Goal: Task Accomplishment & Management: Manage account settings

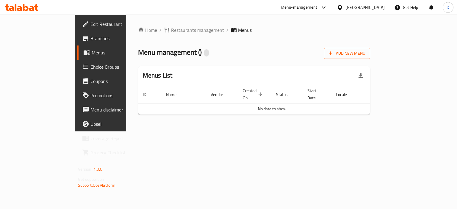
click at [312, 10] on div "Menu-management" at bounding box center [299, 7] width 37 height 7
click at [91, 40] on span "Branches" at bounding box center [119, 38] width 56 height 7
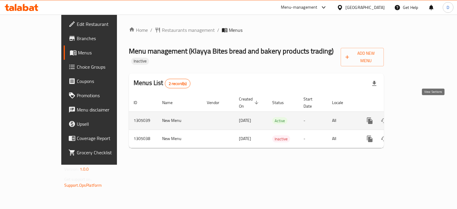
click at [417, 117] on icon "enhanced table" at bounding box center [412, 120] width 7 height 7
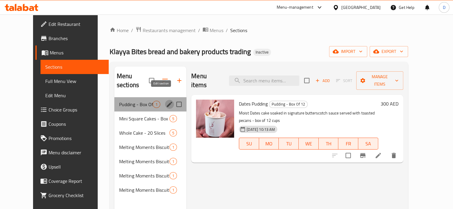
click at [166, 101] on icon "edit" at bounding box center [169, 104] width 7 height 7
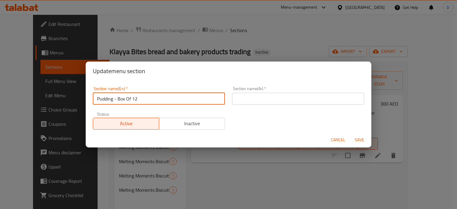
click at [152, 100] on input "Pudding - Box Of 12" at bounding box center [159, 99] width 132 height 12
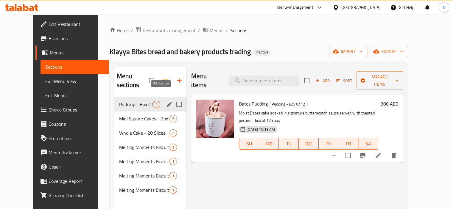
click at [167, 102] on icon "edit" at bounding box center [169, 104] width 5 height 5
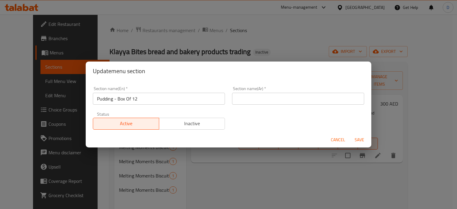
click at [285, 102] on input "text" at bounding box center [298, 99] width 132 height 12
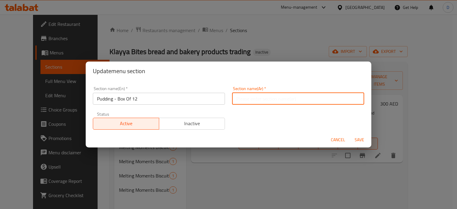
paste input "بودنغ - صندوق من 12"
click at [266, 98] on input "بودنغ - صندوق من 12" at bounding box center [298, 99] width 132 height 12
type input "بودنج - صندوق من 12"
click at [350, 135] on button "Save" at bounding box center [359, 140] width 19 height 11
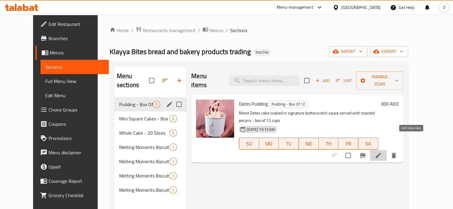
click at [381, 153] on icon at bounding box center [377, 155] width 5 height 5
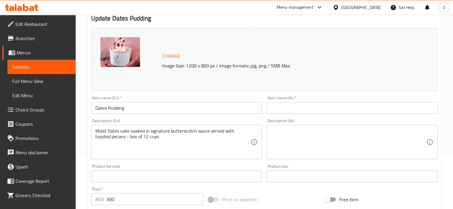
scroll to position [57, 0]
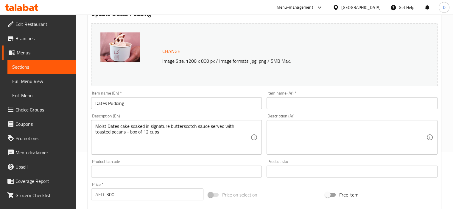
click at [309, 106] on input "text" at bounding box center [351, 103] width 171 height 12
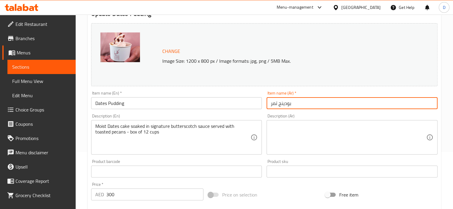
click at [100, 104] on input "Dates Pudding" at bounding box center [176, 103] width 171 height 12
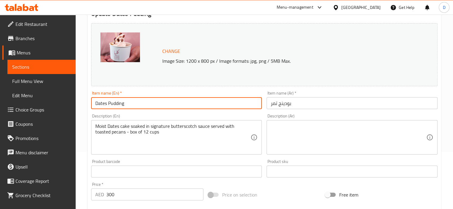
click at [100, 104] on input "Dates Pudding" at bounding box center [176, 103] width 171 height 12
click at [274, 102] on input "بودينج تمر" at bounding box center [351, 103] width 171 height 12
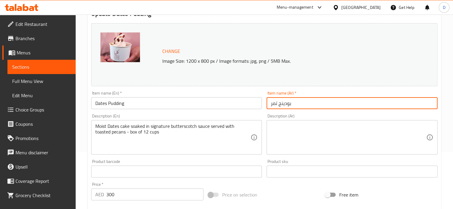
click at [274, 102] on input "بودينج تمر" at bounding box center [351, 103] width 171 height 12
type input "بودينج بلح"
click at [130, 133] on textarea "Moist Dates cake soaked in signature butterscotch sauce served with toasted pec…" at bounding box center [172, 138] width 155 height 28
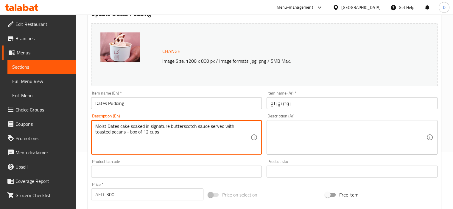
click at [130, 133] on textarea "Moist Dates cake soaked in signature butterscotch sauce served with toasted pec…" at bounding box center [172, 138] width 155 height 28
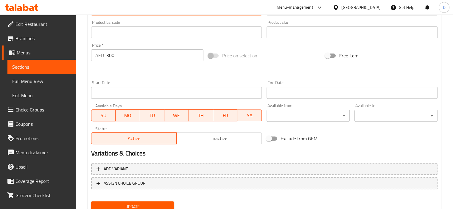
click at [131, 132] on div "Active Inactive" at bounding box center [176, 136] width 171 height 18
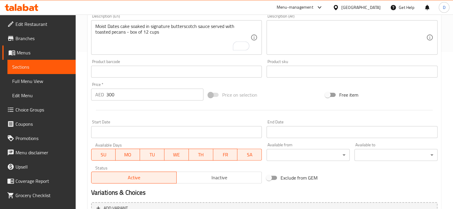
scroll to position [84, 0]
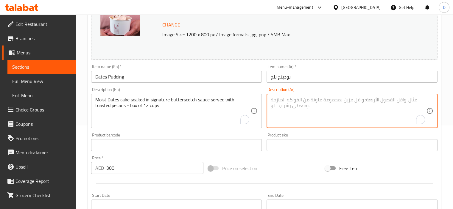
click at [302, 101] on textarea "To enrich screen reader interactions, please activate Accessibility in Grammarl…" at bounding box center [348, 111] width 155 height 28
paste textarea "كيكة التمر الرطبة المنقوعة في صوص الكراميل المميز تقدم مع البقان المحمص - علبة …"
type textarea "كيكة التمر الرطبة المنقوعة في صوص الكراميل المميز تقدم مع البقان المحمص - علبة …"
click at [274, 76] on input "بودينج بلح" at bounding box center [351, 77] width 171 height 12
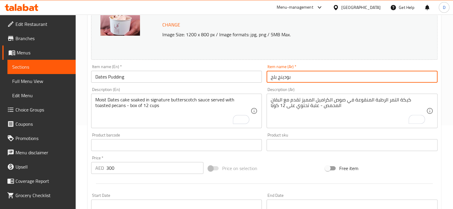
click at [274, 76] on input "بودينج بلح" at bounding box center [351, 77] width 171 height 12
type input "بودينج تمر"
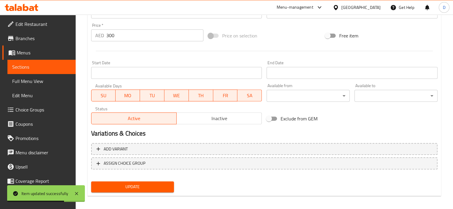
scroll to position [219, 0]
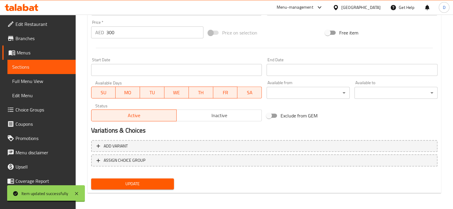
click at [139, 189] on div "Update" at bounding box center [133, 184] width 88 height 16
click at [139, 185] on span "Update" at bounding box center [133, 183] width 74 height 7
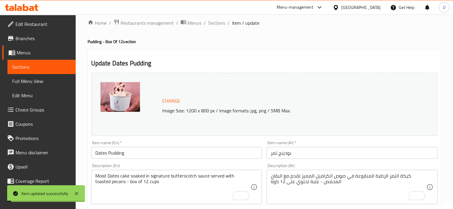
scroll to position [0, 0]
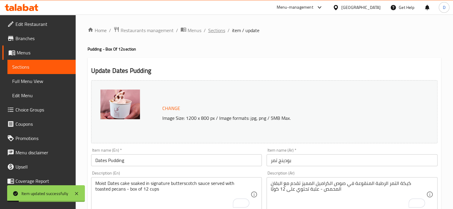
click at [219, 34] on span "Sections" at bounding box center [216, 30] width 17 height 7
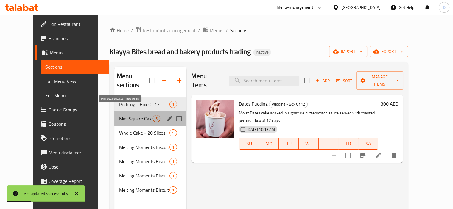
click at [137, 115] on span "Mini Square Cakes - Box Of 15" at bounding box center [136, 118] width 34 height 7
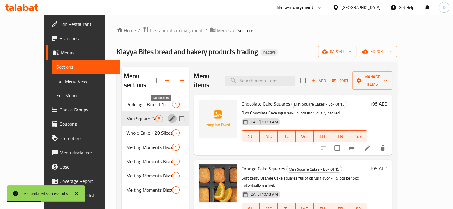
click at [169, 115] on icon "edit" at bounding box center [172, 118] width 7 height 7
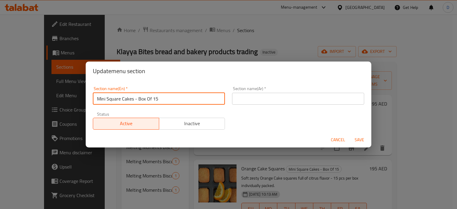
click at [148, 101] on input "Mini Square Cakes - Box Of 15" at bounding box center [159, 99] width 132 height 12
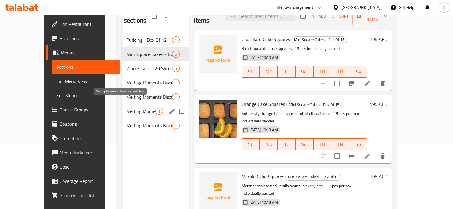
scroll to position [72, 0]
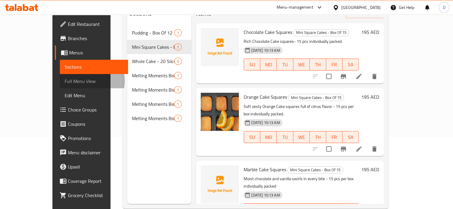
click at [65, 81] on span "Full Menu View" at bounding box center [94, 81] width 59 height 7
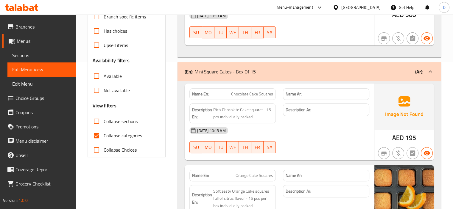
scroll to position [164, 0]
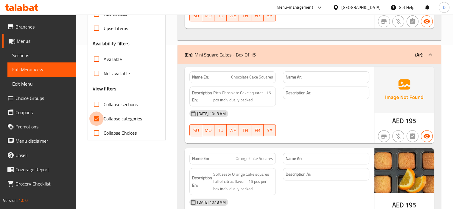
click at [99, 121] on input "Collapse categories" at bounding box center [96, 119] width 14 height 14
checkbox input "false"
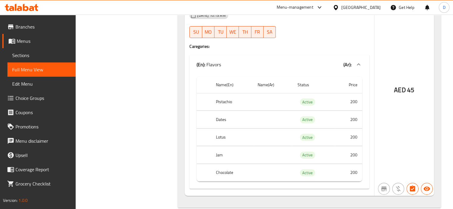
scroll to position [2017, 0]
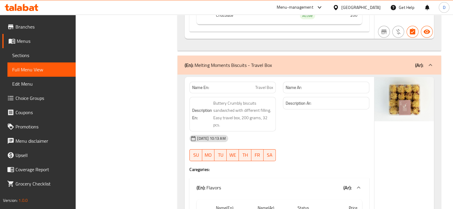
scroll to position [1885, 0]
click at [30, 56] on span "Sections" at bounding box center [41, 55] width 59 height 7
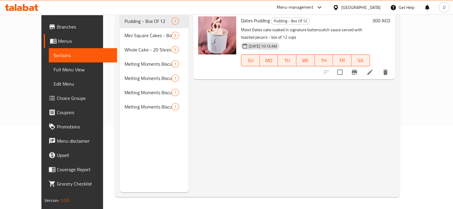
scroll to position [83, 0]
click at [139, 121] on div "Menu sections Pudding - Box Of 12 1 Mini Square Cakes - Box Of 15 5 Whole Cake …" at bounding box center [154, 87] width 69 height 209
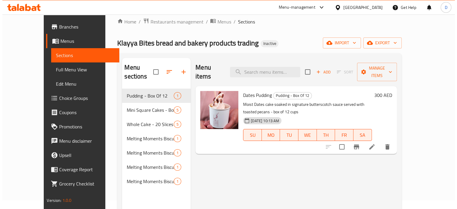
scroll to position [0, 0]
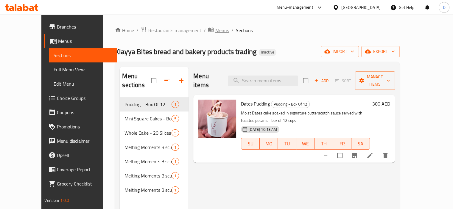
click at [215, 32] on span "Menus" at bounding box center [222, 30] width 14 height 7
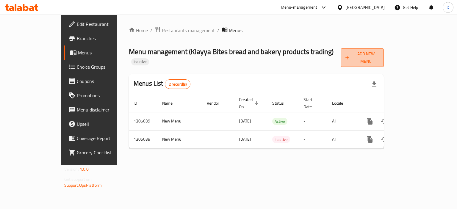
click at [380, 56] on span "Add New Menu" at bounding box center [363, 57] width 34 height 15
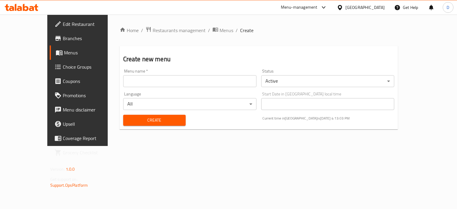
click at [127, 86] on input "text" at bounding box center [189, 81] width 133 height 12
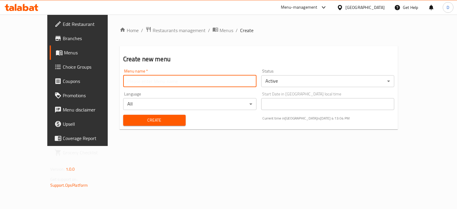
type input "MENU"
click at [139, 118] on span "Create" at bounding box center [154, 120] width 53 height 7
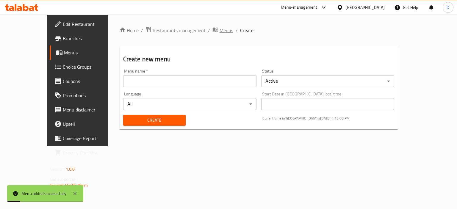
click at [220, 31] on span "Menus" at bounding box center [227, 30] width 14 height 7
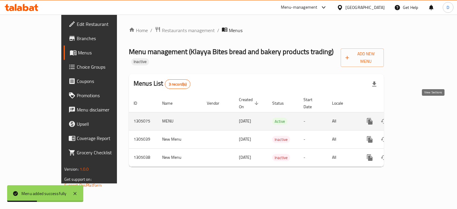
click at [416, 119] on icon "enhanced table" at bounding box center [412, 121] width 5 height 5
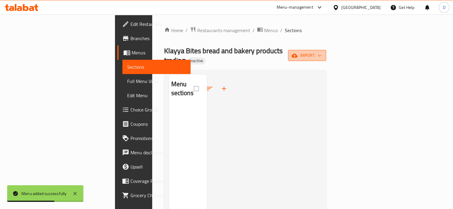
click at [321, 53] on span "import" at bounding box center [307, 55] width 29 height 7
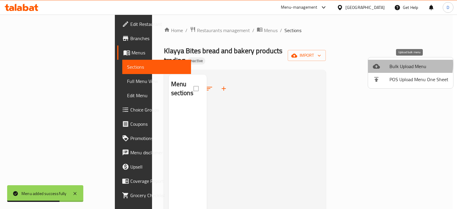
click at [400, 65] on span "Bulk Upload Menu" at bounding box center [419, 66] width 59 height 7
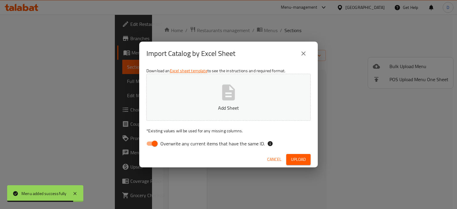
click at [209, 145] on span "Overwrite any current items that have the same ID." at bounding box center [212, 143] width 104 height 7
click at [172, 145] on input "Overwrite any current items that have the same ID." at bounding box center [155, 143] width 34 height 11
checkbox input "false"
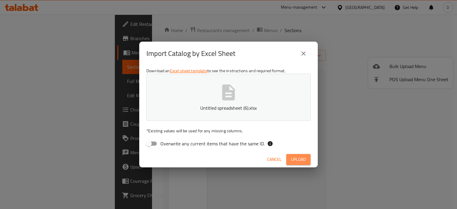
click at [304, 157] on span "Upload" at bounding box center [298, 159] width 15 height 7
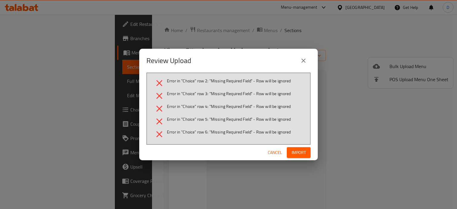
click at [297, 63] on div "Review Upload" at bounding box center [228, 61] width 164 height 14
click at [302, 61] on icon "close" at bounding box center [303, 60] width 7 height 7
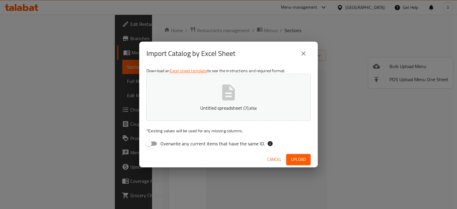
click at [297, 156] on span "Upload" at bounding box center [298, 159] width 15 height 7
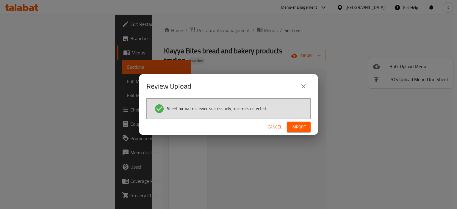
click at [299, 129] on span "Import" at bounding box center [299, 127] width 14 height 7
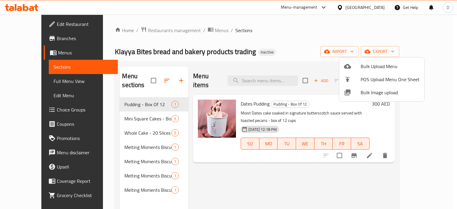
click at [37, 83] on div at bounding box center [228, 104] width 457 height 209
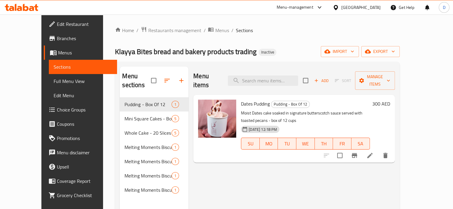
click at [170, 52] on span "Klayya Bites bread and bakery products trading" at bounding box center [185, 51] width 141 height 13
copy span "bakery"
click at [170, 52] on span "Klayya Bites bread and bakery products trading" at bounding box center [185, 51] width 141 height 13
click at [54, 79] on span "Full Menu View" at bounding box center [83, 81] width 59 height 7
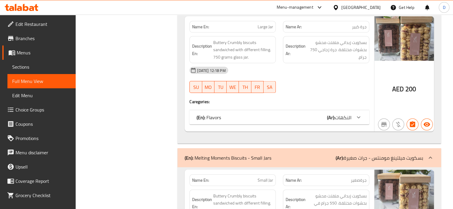
scroll to position [1141, 0]
click at [222, 117] on div "(En): Flavors (Ar): النكهات" at bounding box center [273, 117] width 155 height 7
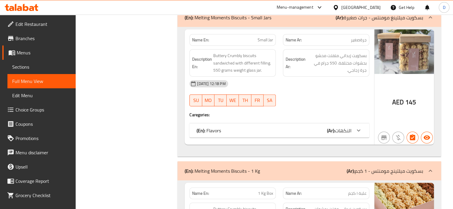
scroll to position [1407, 0]
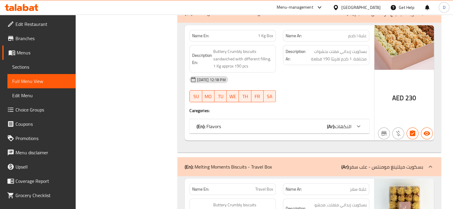
scroll to position [1679, 0]
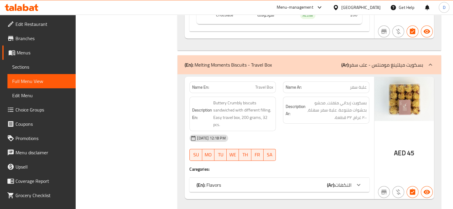
scroll to position [1911, 0]
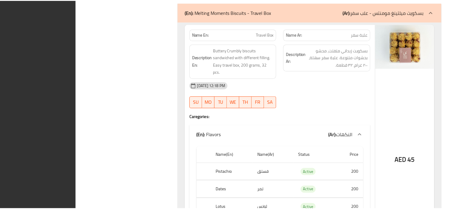
scroll to position [2017, 0]
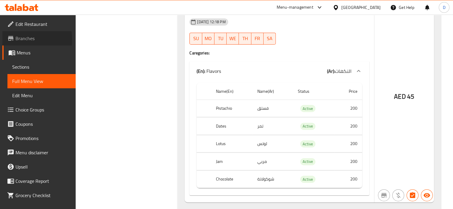
click at [18, 39] on span "Branches" at bounding box center [42, 38] width 55 height 7
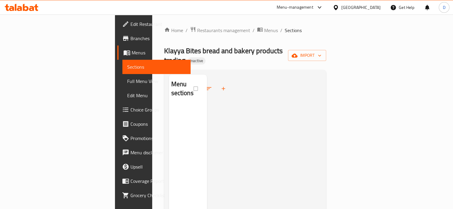
click at [343, 7] on div "[GEOGRAPHIC_DATA]" at bounding box center [360, 7] width 39 height 7
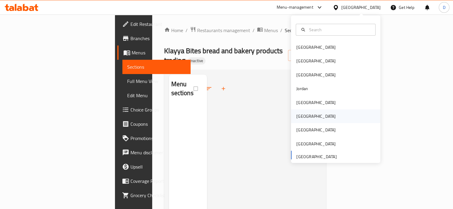
click at [297, 122] on div "Oman" at bounding box center [315, 117] width 49 height 14
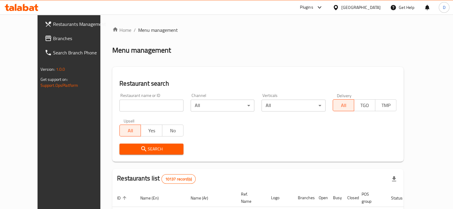
click at [53, 38] on span "Branches" at bounding box center [80, 38] width 55 height 7
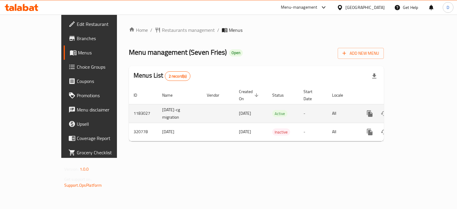
click at [425, 106] on td "enhanced table" at bounding box center [391, 113] width 67 height 19
click at [417, 110] on icon "enhanced table" at bounding box center [412, 113] width 7 height 7
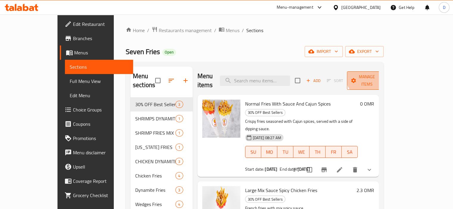
click at [382, 73] on span "Manage items" at bounding box center [367, 80] width 30 height 15
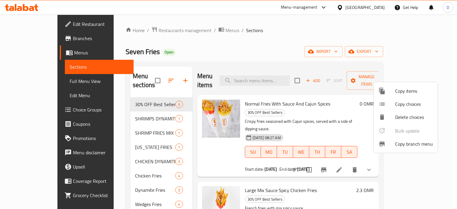
click at [399, 142] on span "Copy branch menu" at bounding box center [414, 144] width 38 height 7
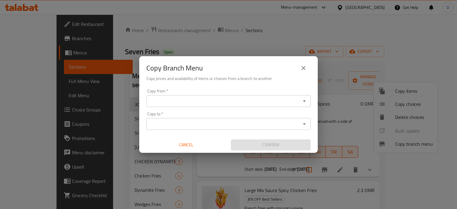
click at [198, 99] on input "Copy from   *" at bounding box center [223, 101] width 151 height 8
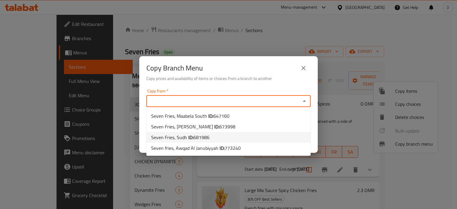
click at [205, 135] on span "681986" at bounding box center [202, 137] width 16 height 9
type input "Seven Fries, Sudh"
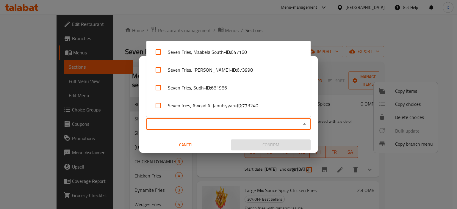
click at [185, 120] on input "Copy to   *" at bounding box center [223, 124] width 151 height 8
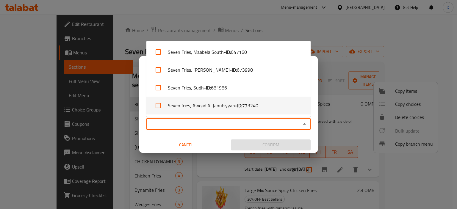
click at [208, 108] on li "Seven fries, Awqad Al Janubiyyah - ID: 773240" at bounding box center [228, 106] width 164 height 18
checkbox input "true"
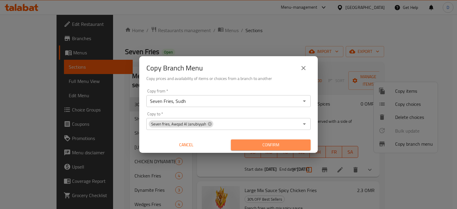
click at [258, 145] on span "Confirm" at bounding box center [271, 144] width 70 height 7
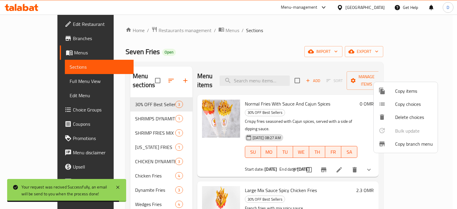
click at [21, 34] on div at bounding box center [228, 104] width 457 height 209
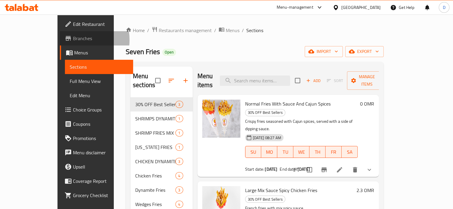
click at [73, 40] on span "Branches" at bounding box center [100, 38] width 55 height 7
